Goal: Information Seeking & Learning: Check status

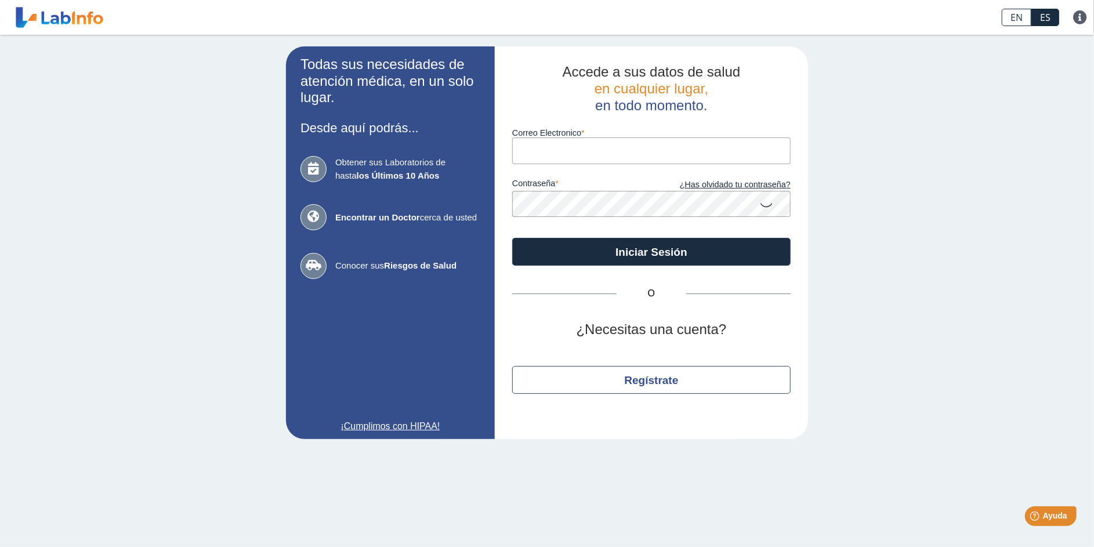
type input "[EMAIL_ADDRESS][DOMAIN_NAME]"
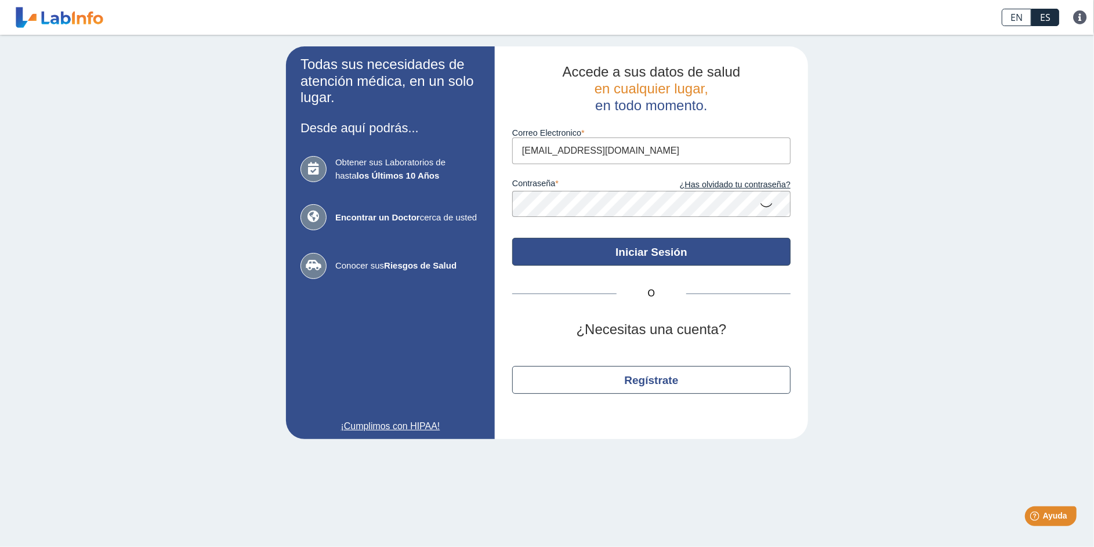
click at [658, 250] on button "Iniciar Sesión" at bounding box center [651, 252] width 278 height 28
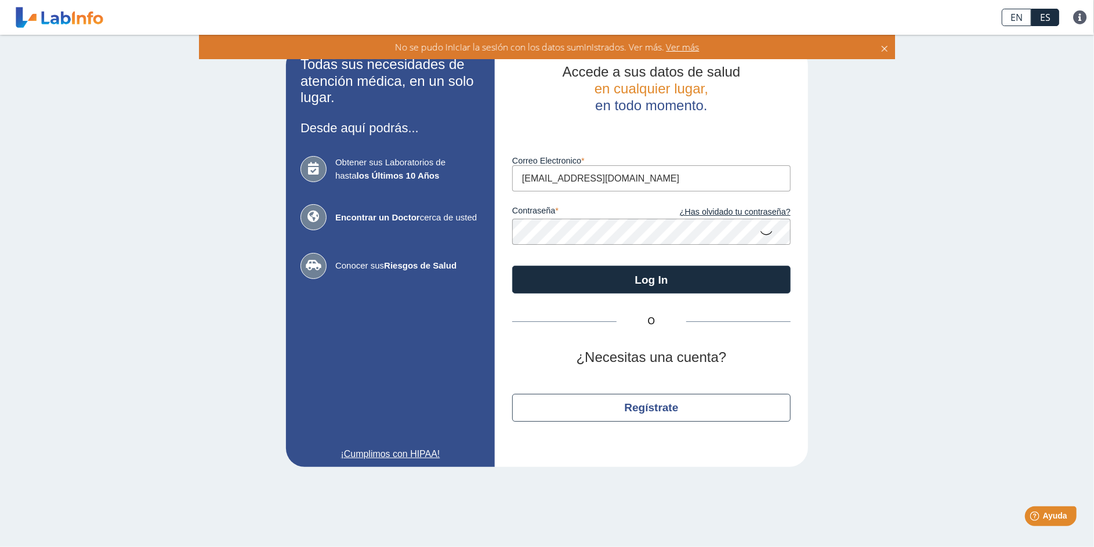
click at [486, 229] on app-login "Todas sus necesidades de atención médica, en un solo lugar. Desde aquí podrás..…" at bounding box center [547, 256] width 522 height 421
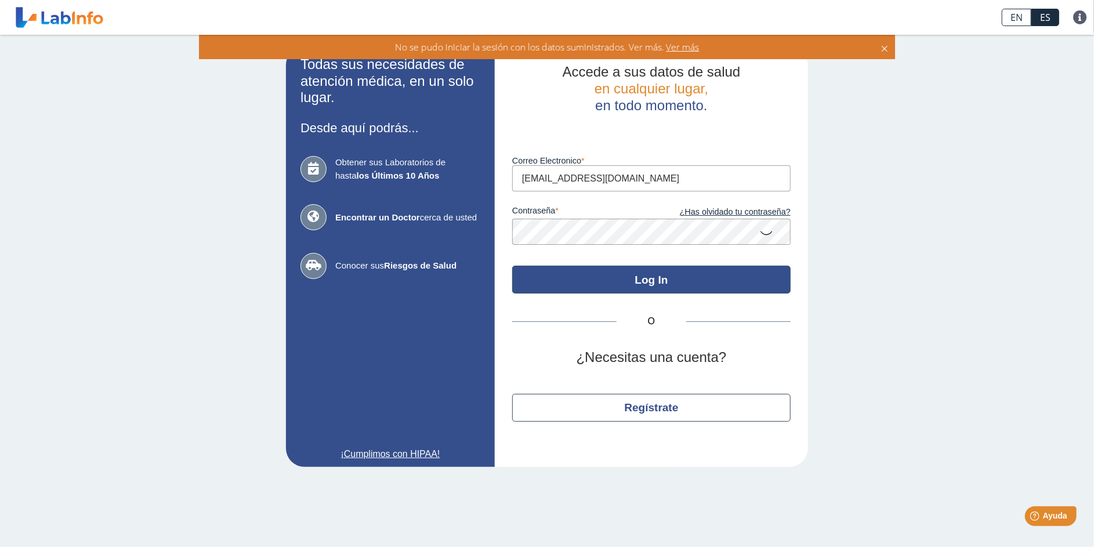
click at [656, 274] on button "Log In" at bounding box center [651, 280] width 278 height 28
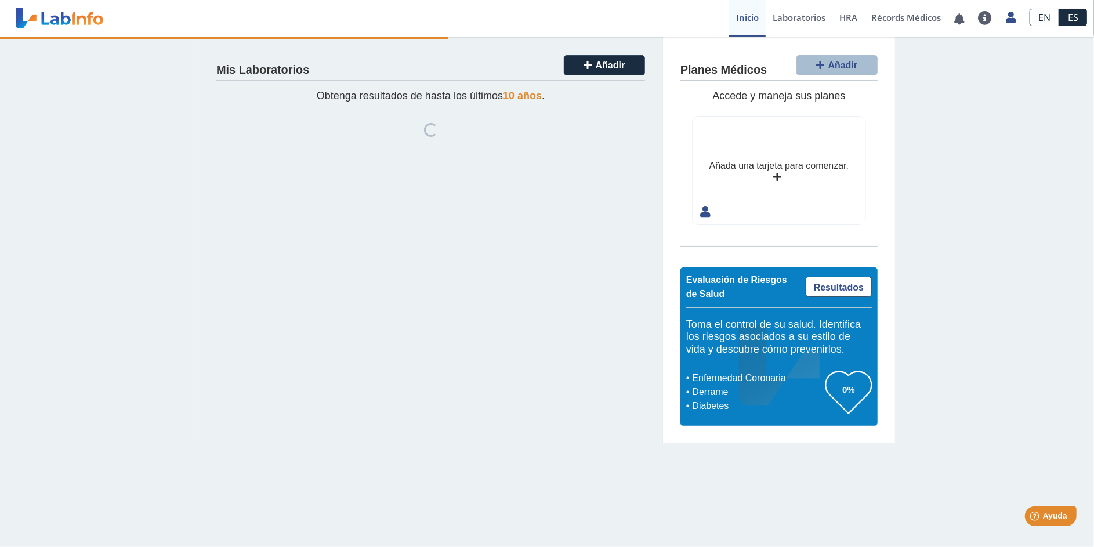
click at [582, 215] on div "Mis Laboratorios Añadir Obtenga resultados de hasta los últimos 10 años . Loadi…" at bounding box center [431, 240] width 464 height 407
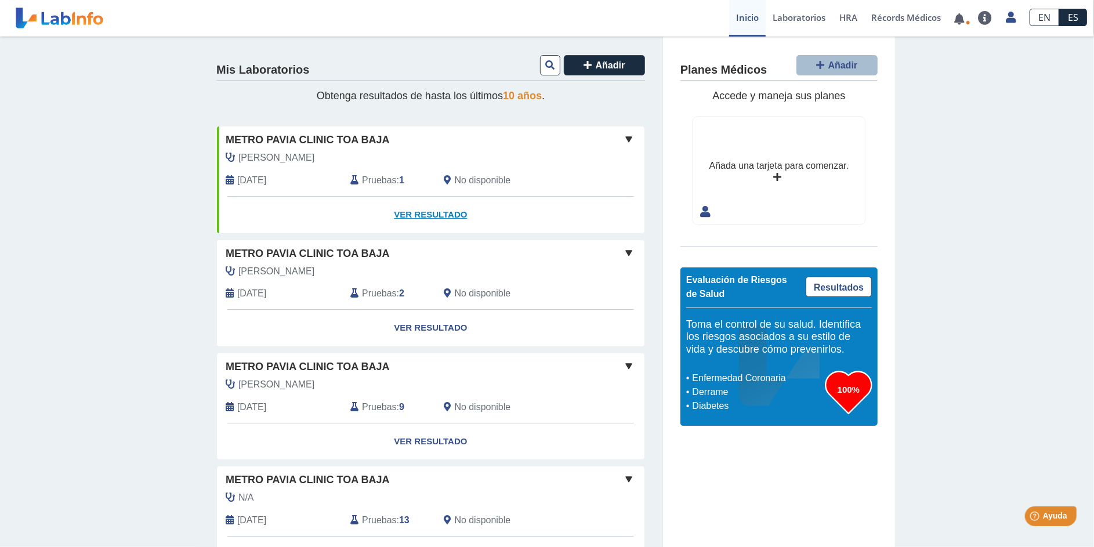
click at [429, 211] on link "Ver Resultado" at bounding box center [430, 215] width 427 height 37
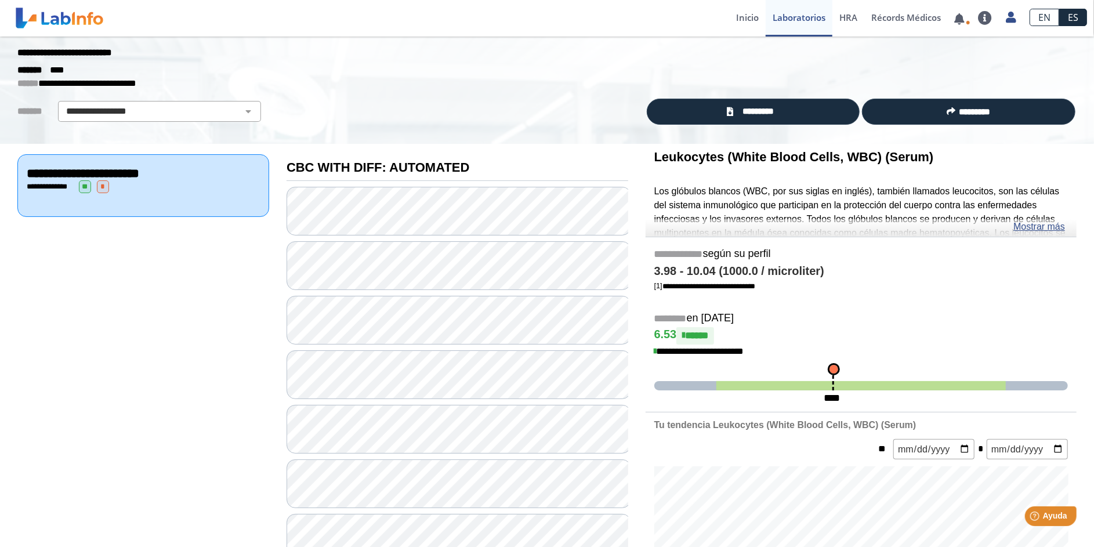
scroll to position [3, 0]
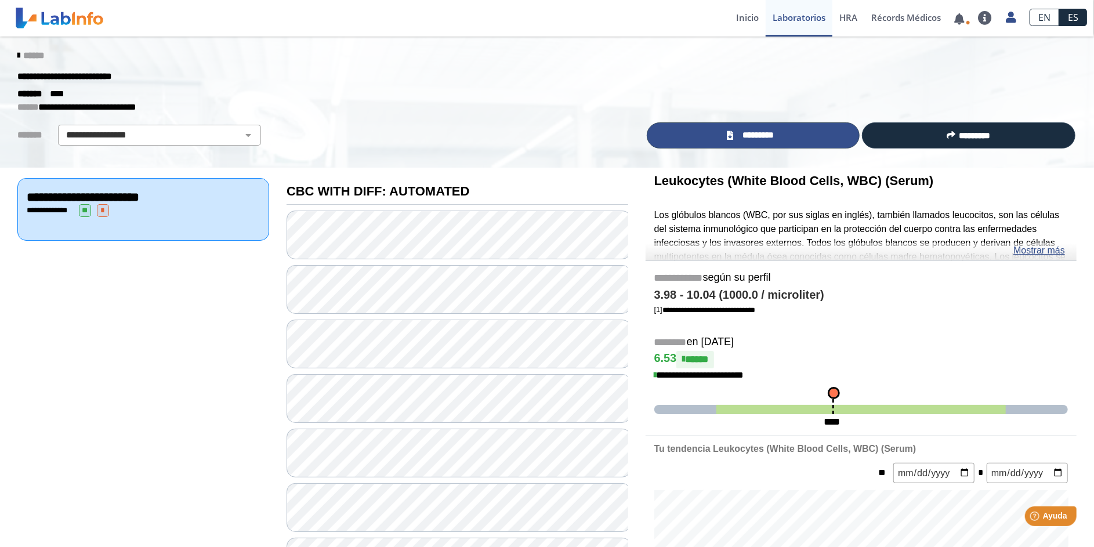
click at [746, 134] on span "*********" at bounding box center [758, 135] width 42 height 13
click at [765, 132] on span "*********" at bounding box center [758, 135] width 42 height 13
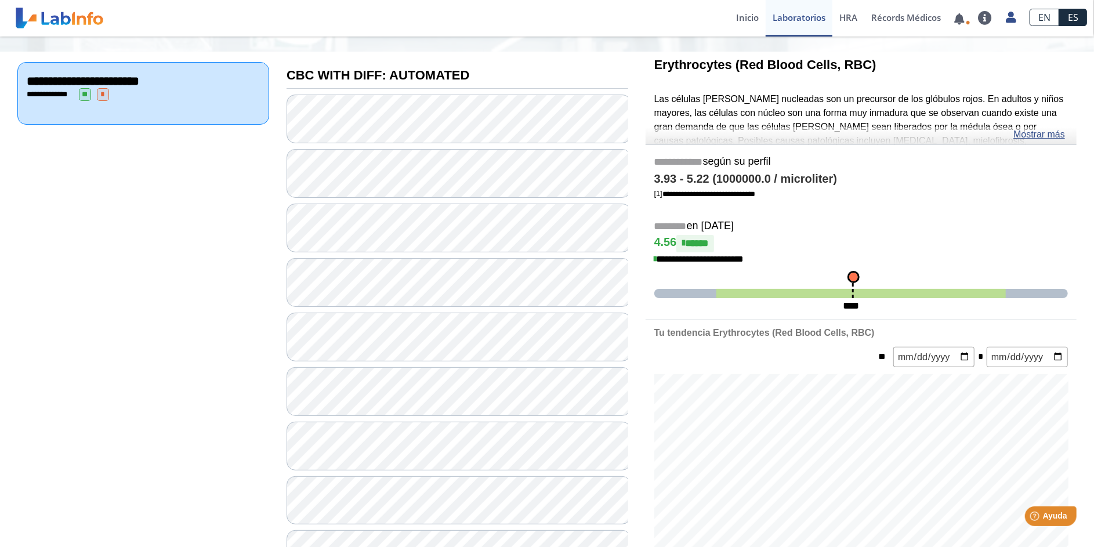
scroll to position [468, 0]
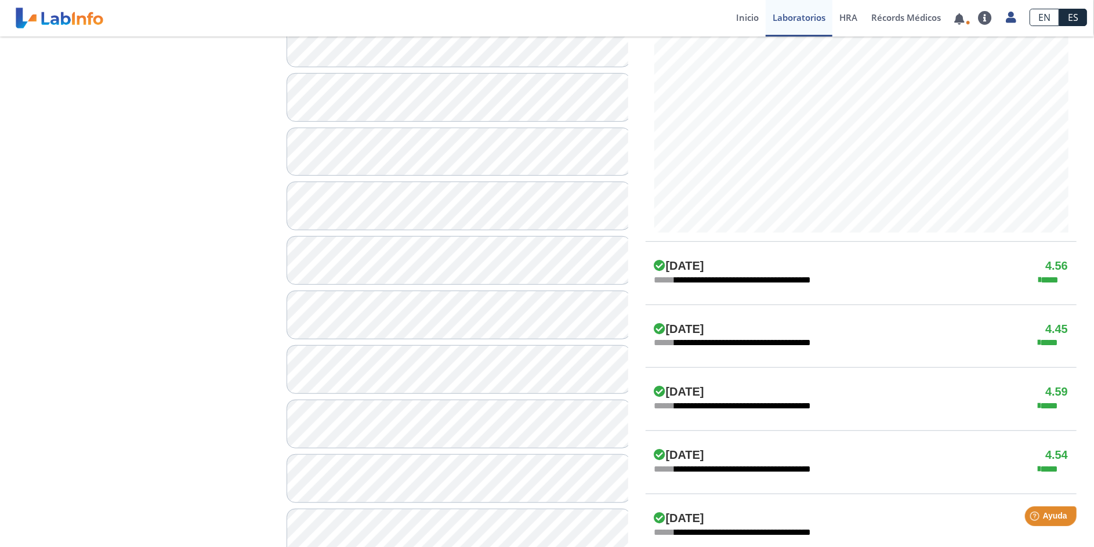
click at [694, 327] on h4 "[DATE]" at bounding box center [679, 330] width 50 height 14
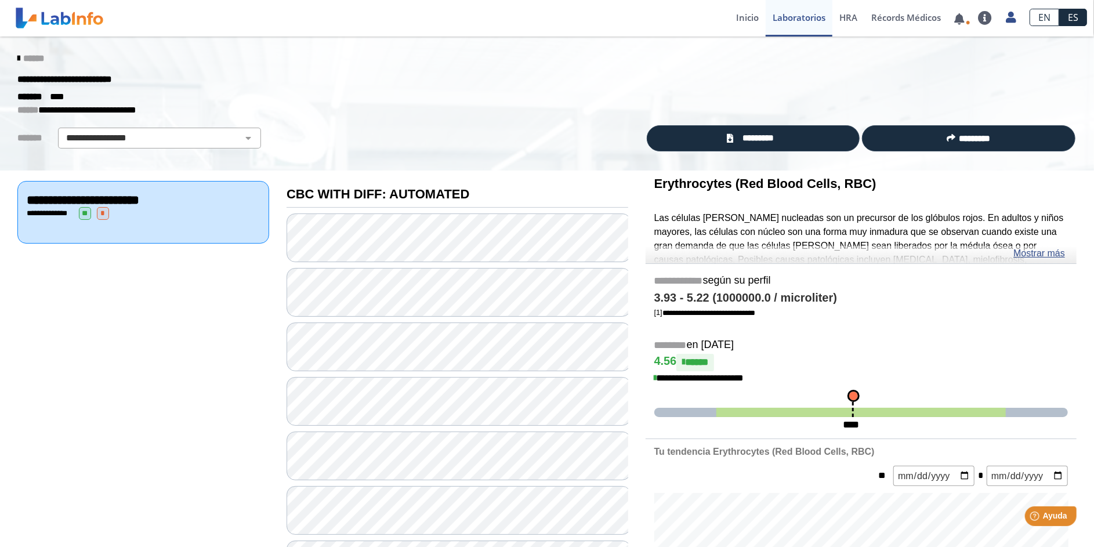
scroll to position [57, 0]
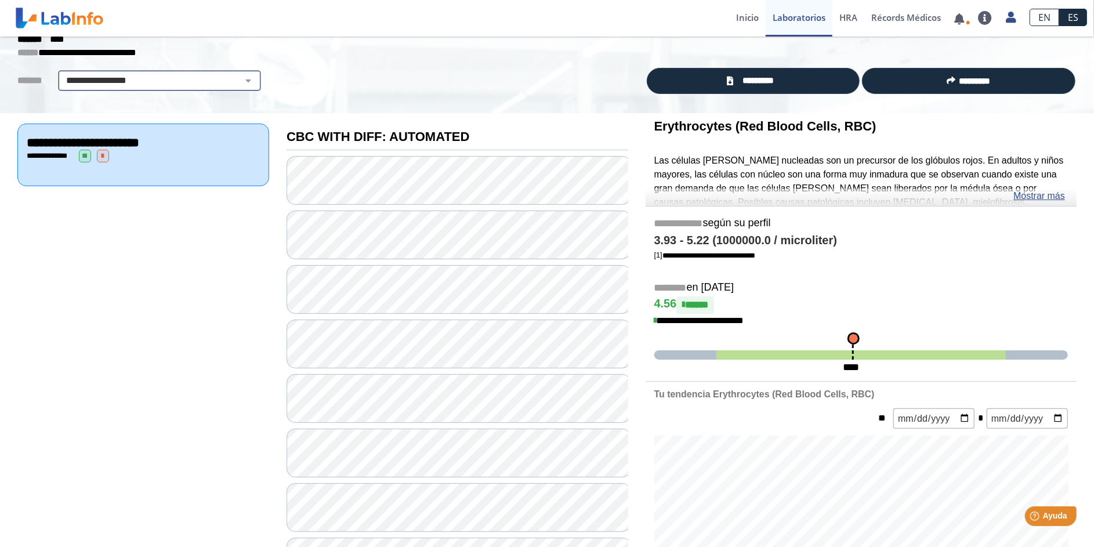
click at [238, 77] on select "**********" at bounding box center [159, 81] width 196 height 14
select select "**********"
click at [61, 74] on select "**********" at bounding box center [159, 81] width 196 height 14
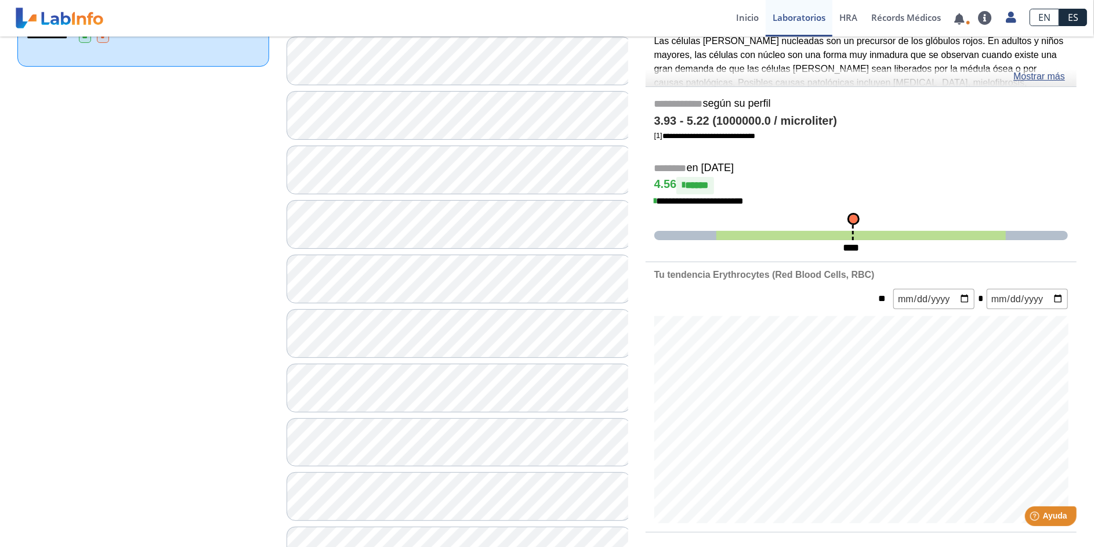
scroll to position [0, 0]
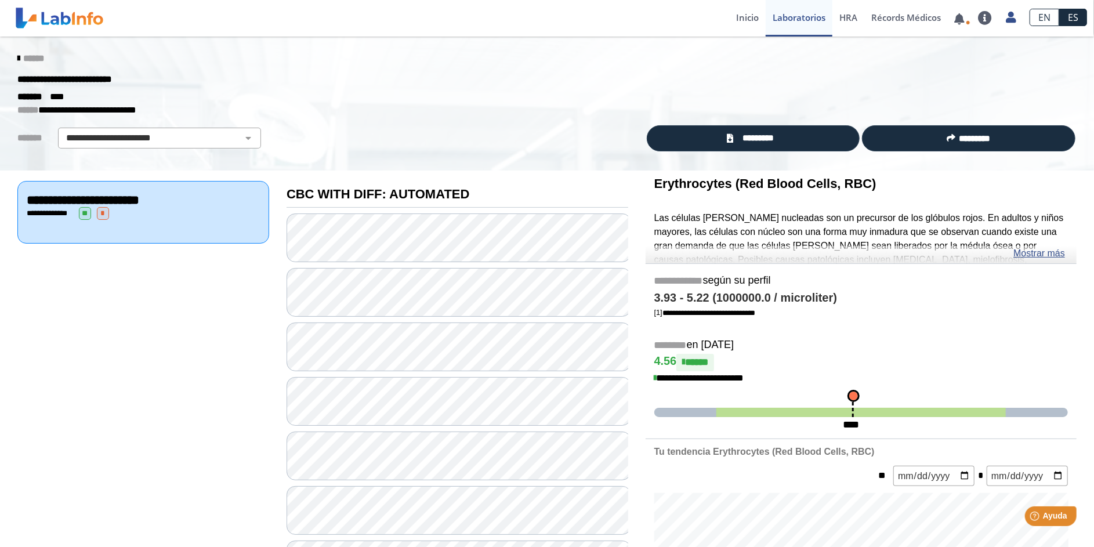
click at [9, 51] on div "******" at bounding box center [547, 58] width 1077 height 21
click at [17, 59] on icon at bounding box center [18, 58] width 2 height 9
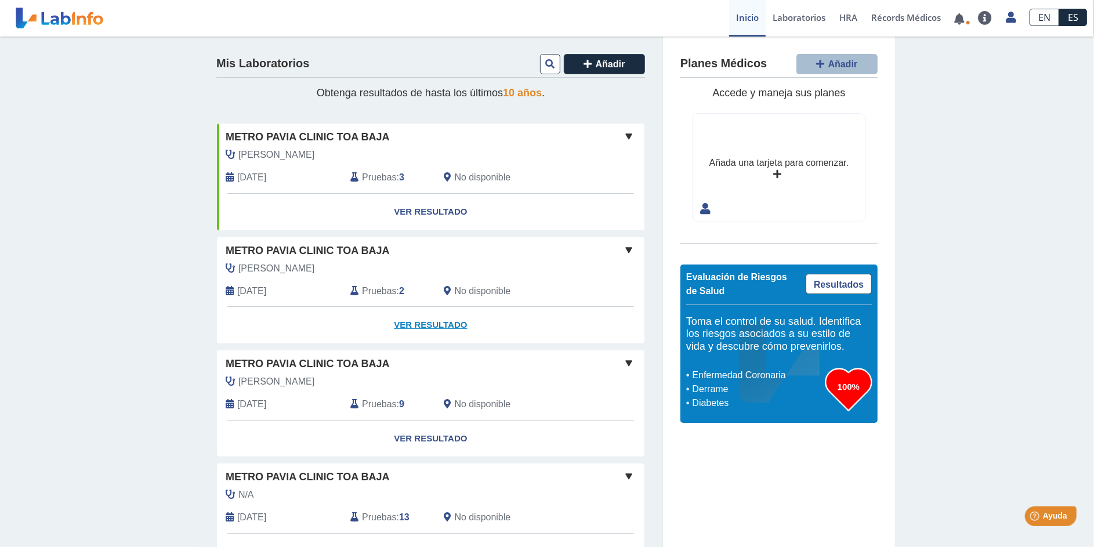
click at [440, 324] on link "Ver Resultado" at bounding box center [430, 325] width 427 height 37
click at [356, 360] on span "Metro Pavia Clinic Toa Baja" at bounding box center [308, 364] width 164 height 16
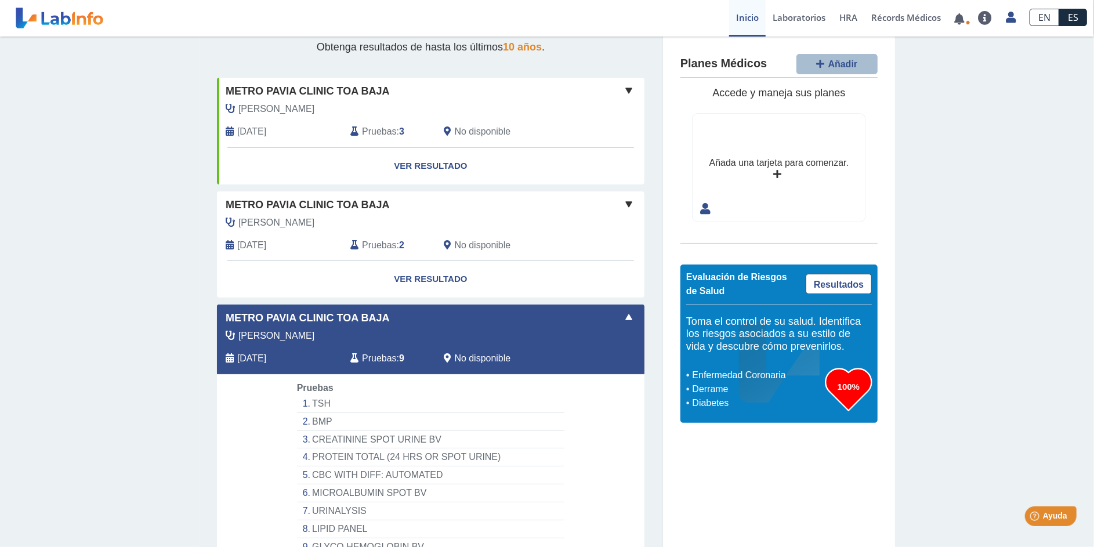
scroll to position [231, 0]
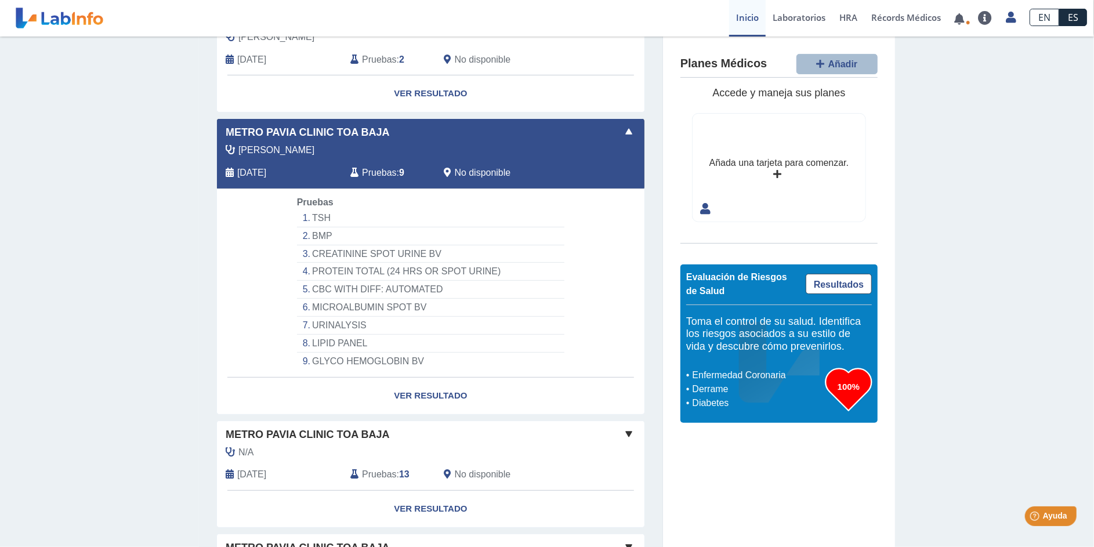
click at [398, 359] on li "GLYCO HEMOGLOBIN BV" at bounding box center [430, 361] width 267 height 17
click at [428, 392] on link "Ver Resultado" at bounding box center [430, 396] width 427 height 37
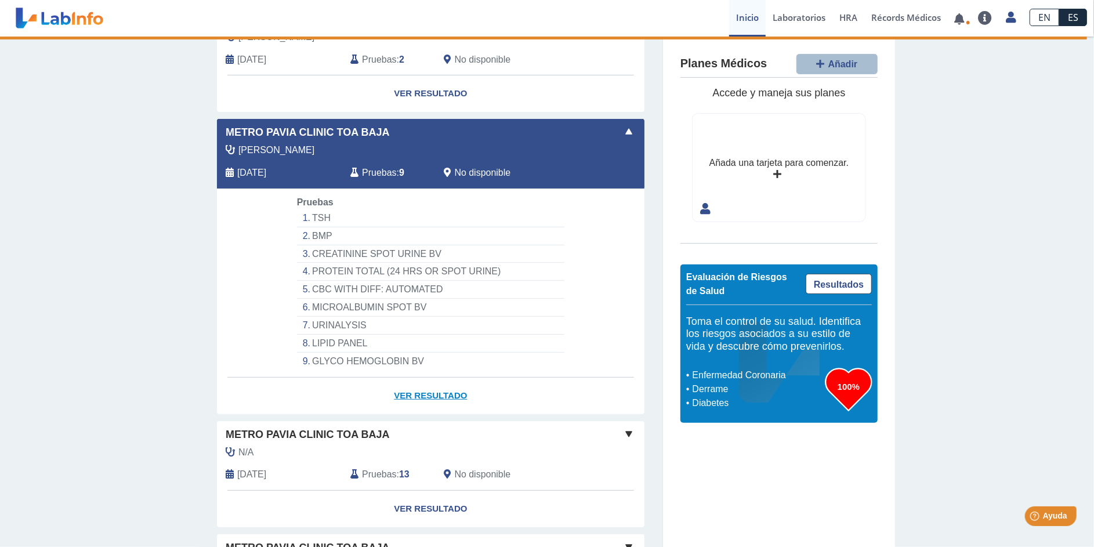
click at [439, 392] on link "Ver Resultado" at bounding box center [430, 396] width 427 height 37
click at [419, 150] on div "[PERSON_NAME] Desalden, [PERSON_NAME]" at bounding box center [404, 150] width 375 height 14
click at [436, 395] on link "Ver Resultado" at bounding box center [430, 396] width 427 height 37
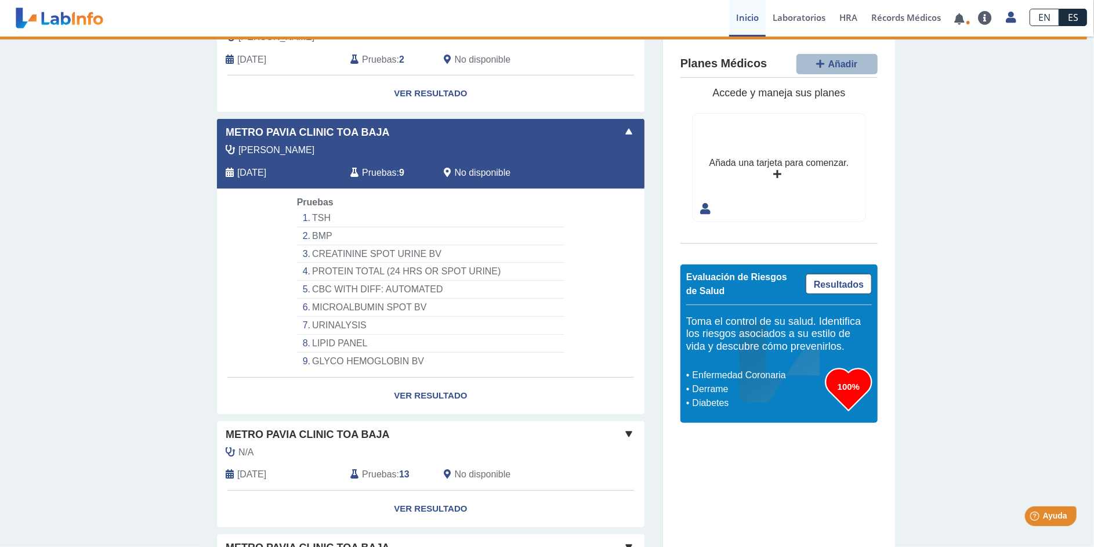
click at [1076, 35] on app-translation-input "EN ES" at bounding box center [1058, 18] width 71 height 37
click at [951, 35] on span at bounding box center [960, 18] width 24 height 37
click at [429, 157] on div "Rodriguez Desalden, Natalie Jun 30, 2025 Pruebas : 9 No disponible" at bounding box center [404, 165] width 392 height 45
click at [430, 152] on div "[PERSON_NAME] Desalden, [PERSON_NAME]" at bounding box center [404, 150] width 375 height 14
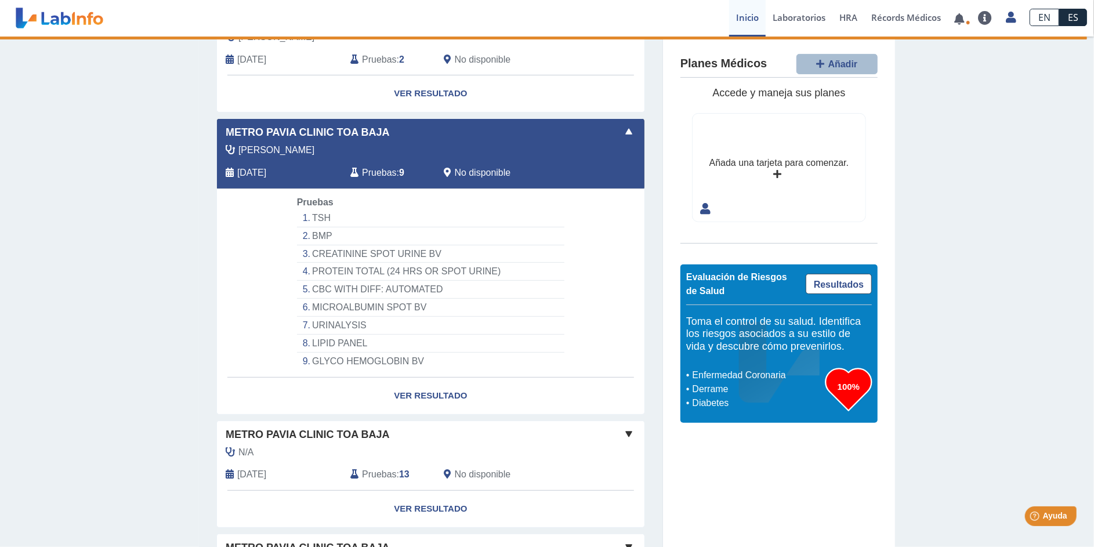
click at [430, 152] on div "[PERSON_NAME] Desalden, [PERSON_NAME]" at bounding box center [404, 150] width 375 height 14
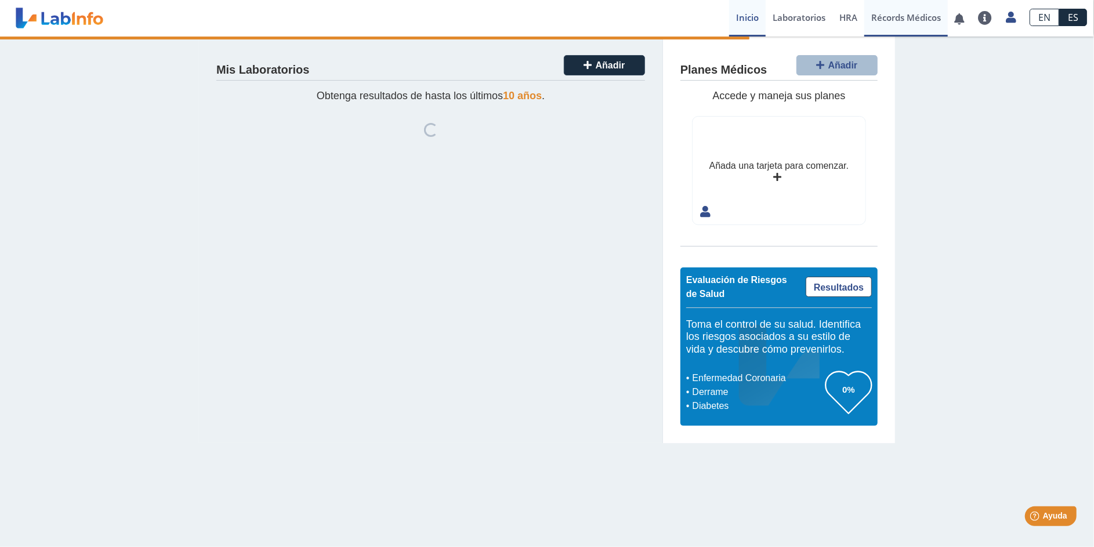
click at [929, 18] on link "Récords Médicos" at bounding box center [906, 18] width 84 height 37
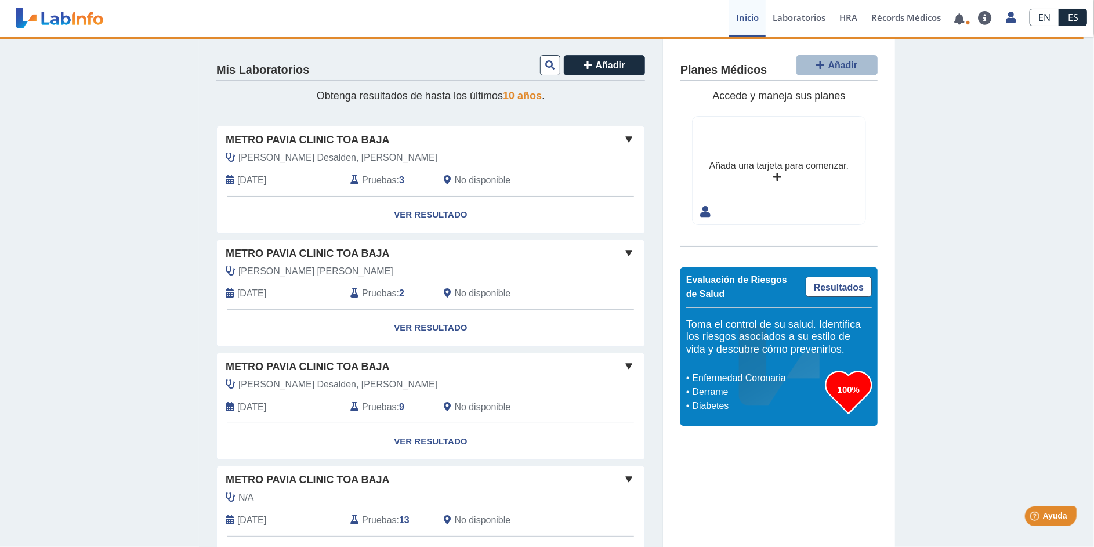
click at [349, 365] on span "Metro Pavia Clinic Toa Baja" at bounding box center [308, 367] width 164 height 16
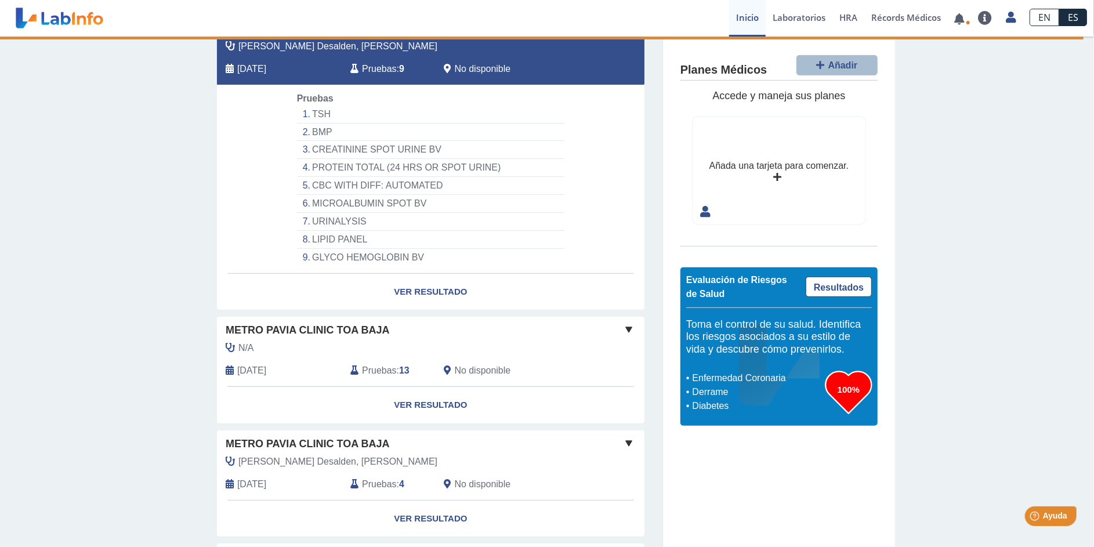
scroll to position [347, 0]
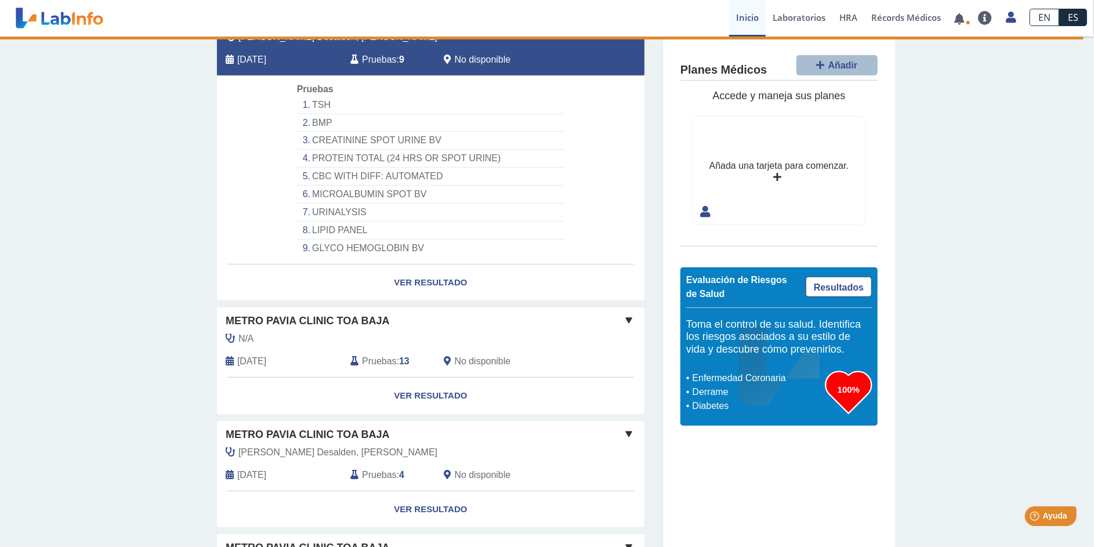
click at [336, 252] on li "GLYCO HEMOGLOBIN BV" at bounding box center [430, 248] width 267 height 17
click at [425, 279] on link "Ver Resultado" at bounding box center [430, 283] width 427 height 37
click at [438, 279] on link "Ver Resultado" at bounding box center [430, 283] width 427 height 37
click at [438, 280] on link "Ver Resultado" at bounding box center [430, 283] width 427 height 37
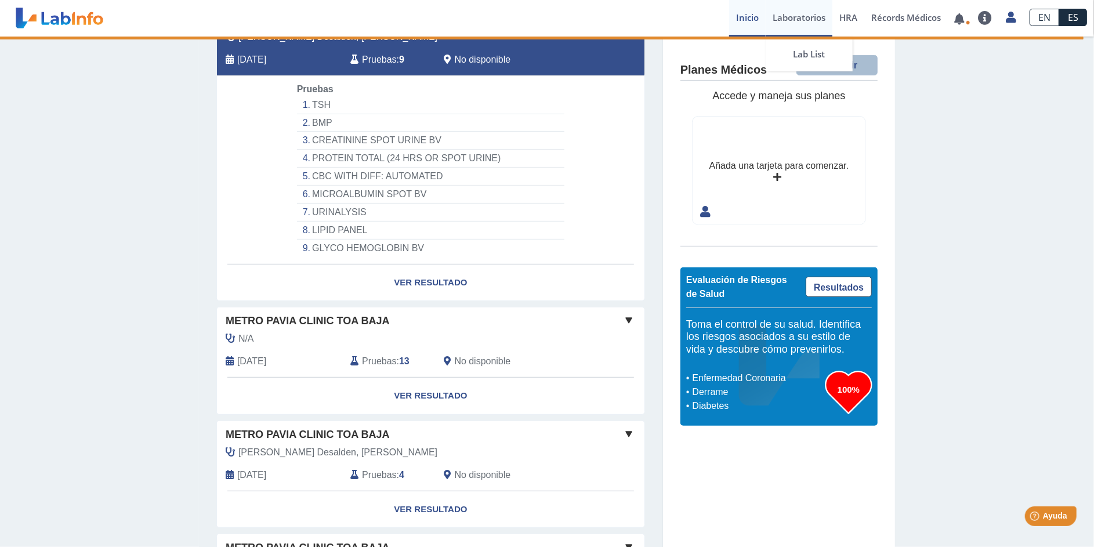
click at [810, 18] on link "Laboratorios" at bounding box center [799, 18] width 67 height 37
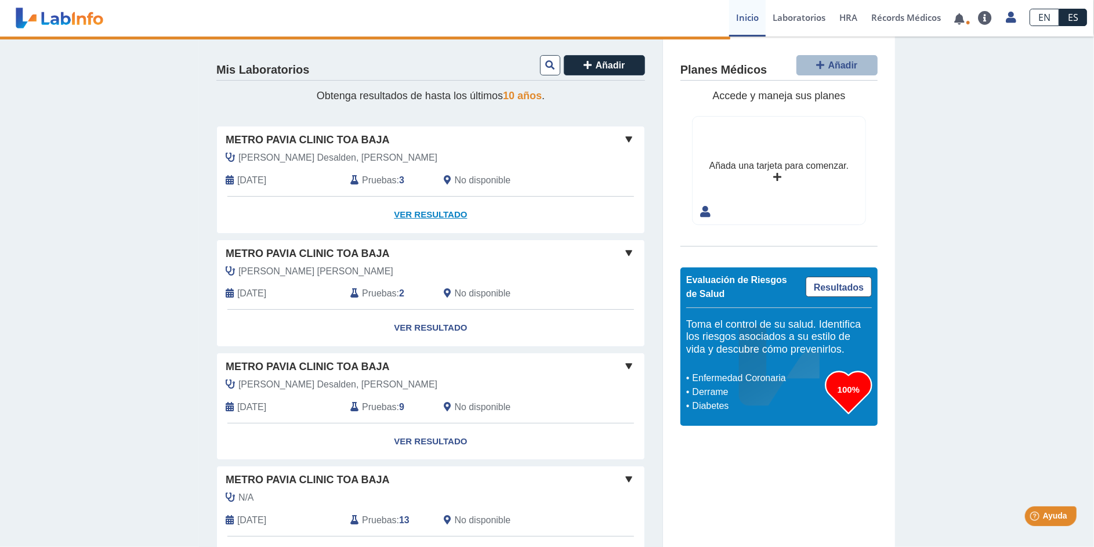
click at [440, 213] on link "Ver Resultado" at bounding box center [430, 215] width 427 height 37
click at [422, 213] on link "Ver Resultado" at bounding box center [430, 215] width 427 height 37
click at [624, 137] on span at bounding box center [629, 139] width 14 height 14
